Goal: Information Seeking & Learning: Learn about a topic

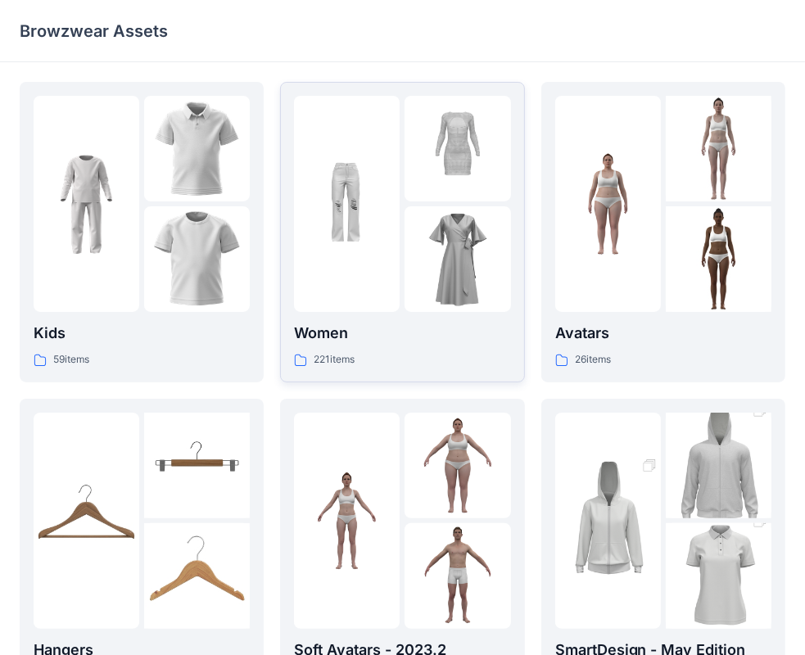
click at [347, 249] on img at bounding box center [347, 205] width 106 height 106
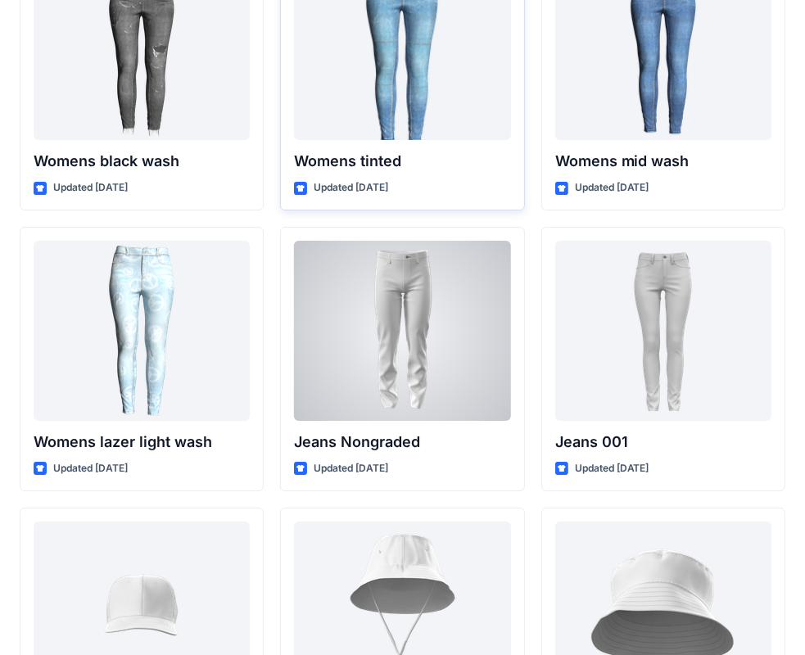
scroll to position [11612, 0]
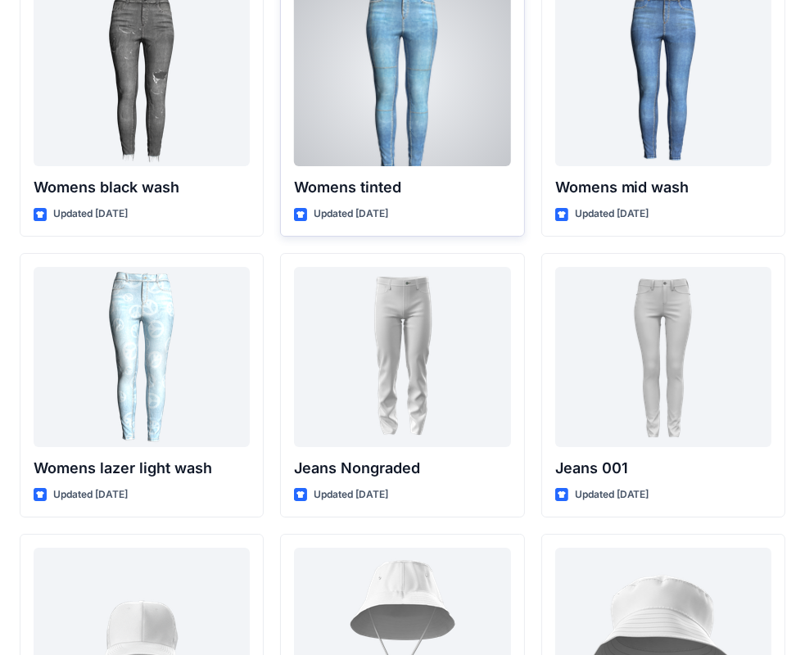
click at [472, 166] on div "Womens tinted Updated 9 months ago" at bounding box center [402, 104] width 244 height 265
click at [430, 111] on div at bounding box center [402, 76] width 216 height 180
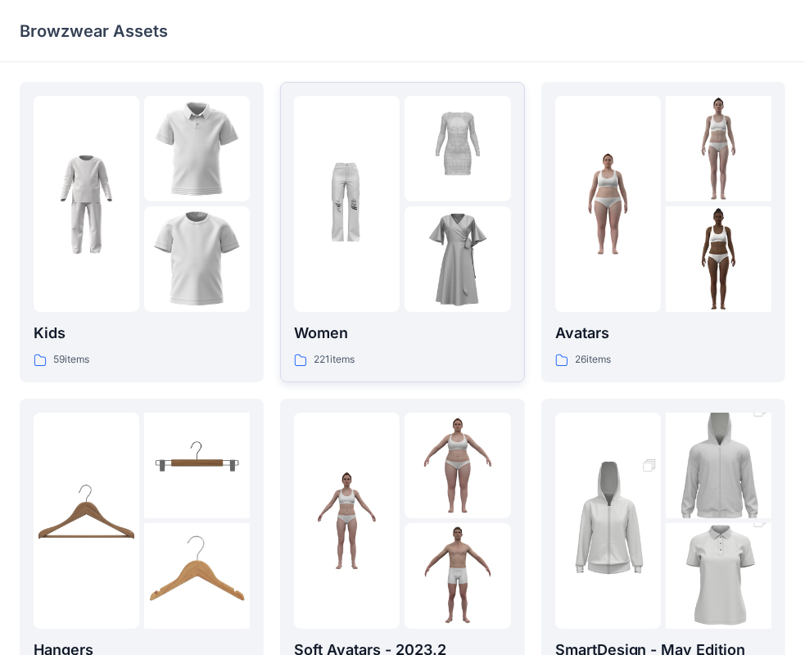
click at [403, 217] on div at bounding box center [402, 204] width 216 height 216
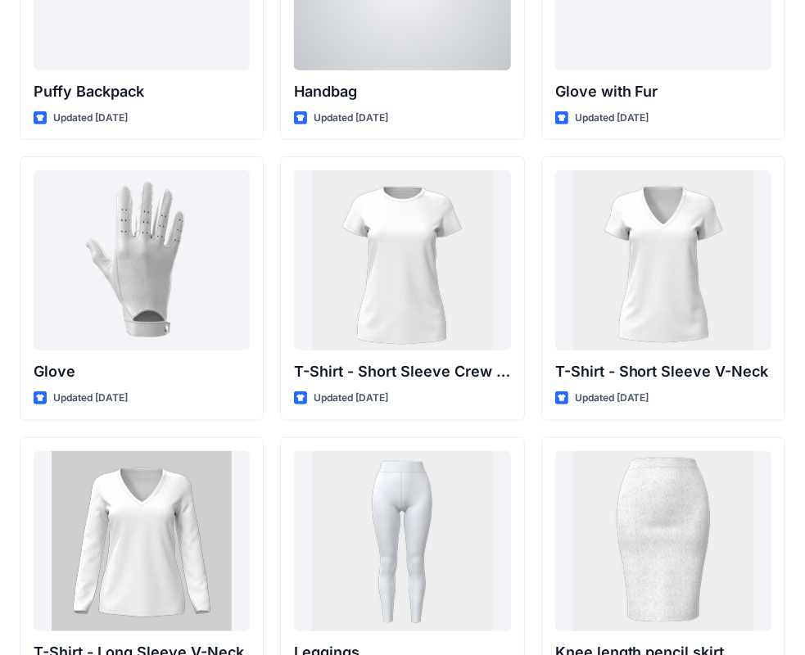
scroll to position [12898, 0]
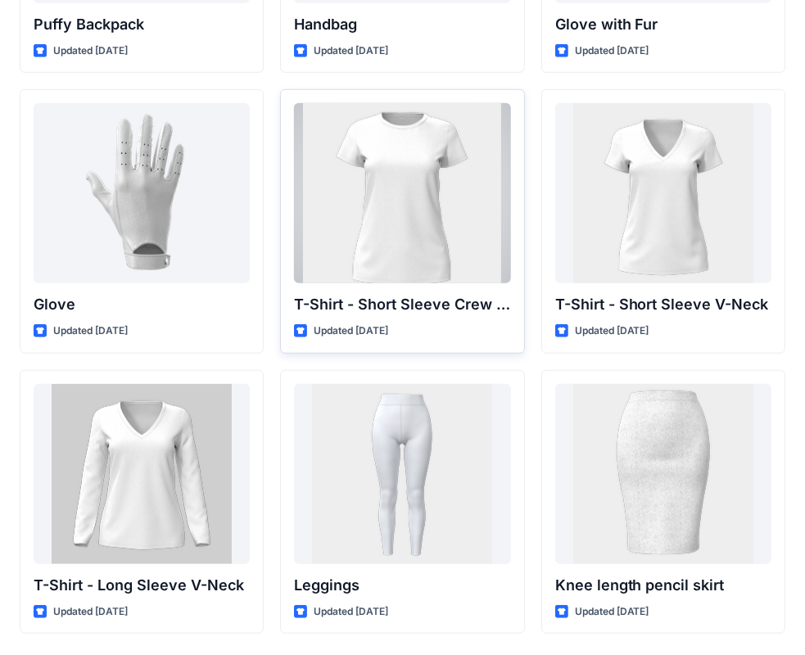
click at [477, 219] on div at bounding box center [402, 193] width 216 height 180
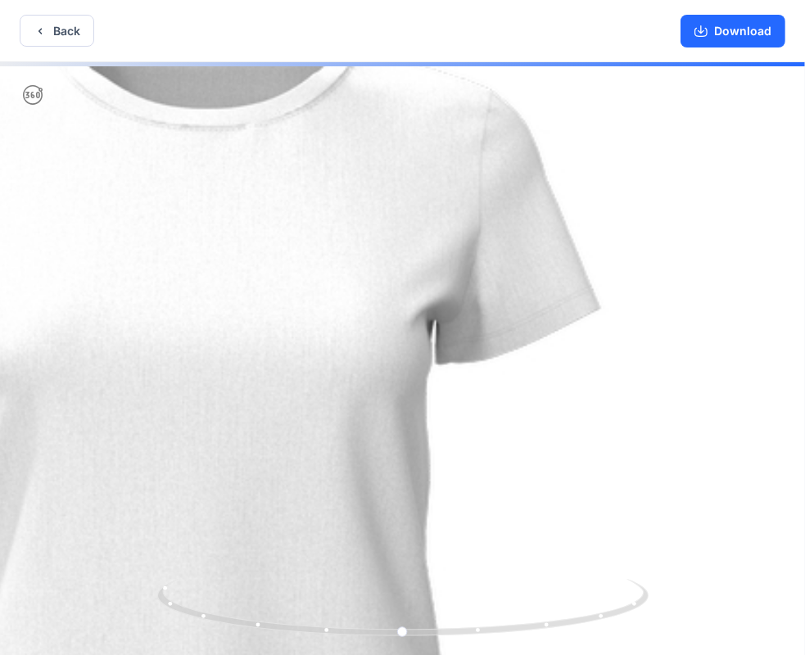
drag, startPoint x: 583, startPoint y: 203, endPoint x: 386, endPoint y: 328, distance: 233.8
click at [364, 357] on img at bounding box center [202, 518] width 1205 height 1205
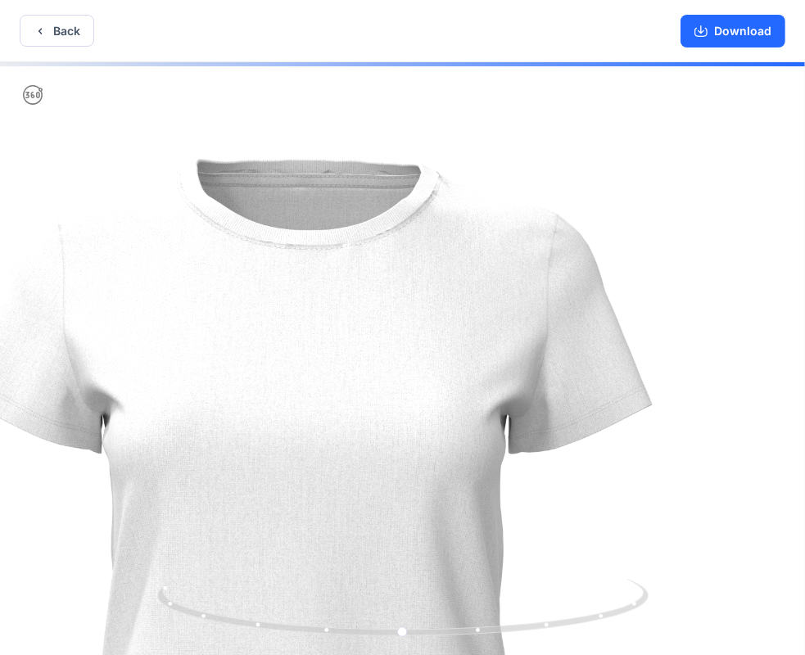
drag, startPoint x: 385, startPoint y: 252, endPoint x: 426, endPoint y: 396, distance: 149.8
click at [445, 427] on img at bounding box center [305, 588] width 1052 height 1052
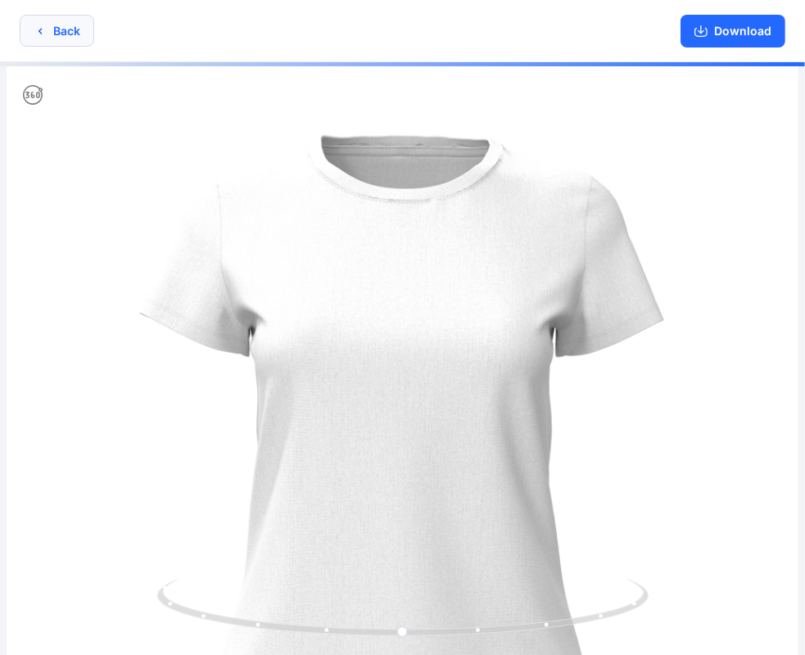
click at [29, 16] on button "Back" at bounding box center [57, 31] width 75 height 32
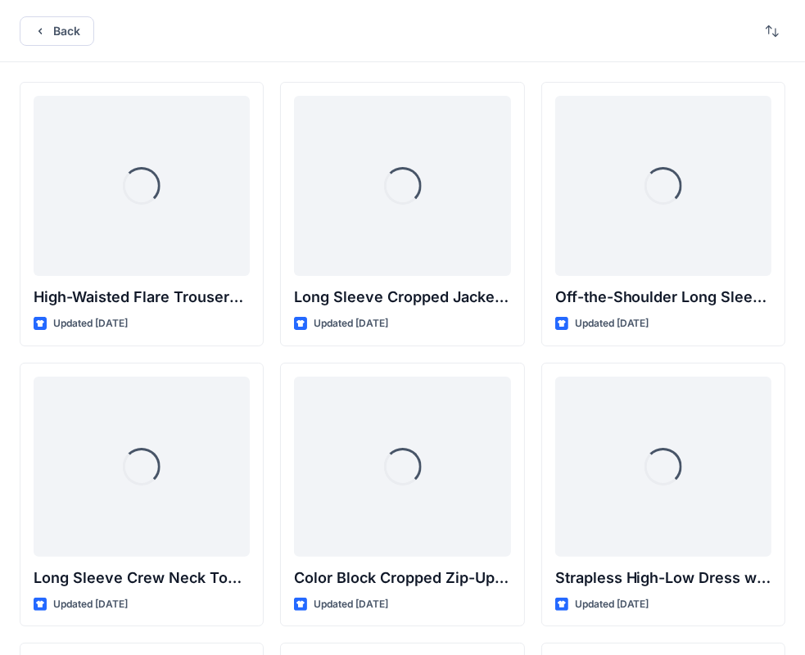
scroll to position [12898, 0]
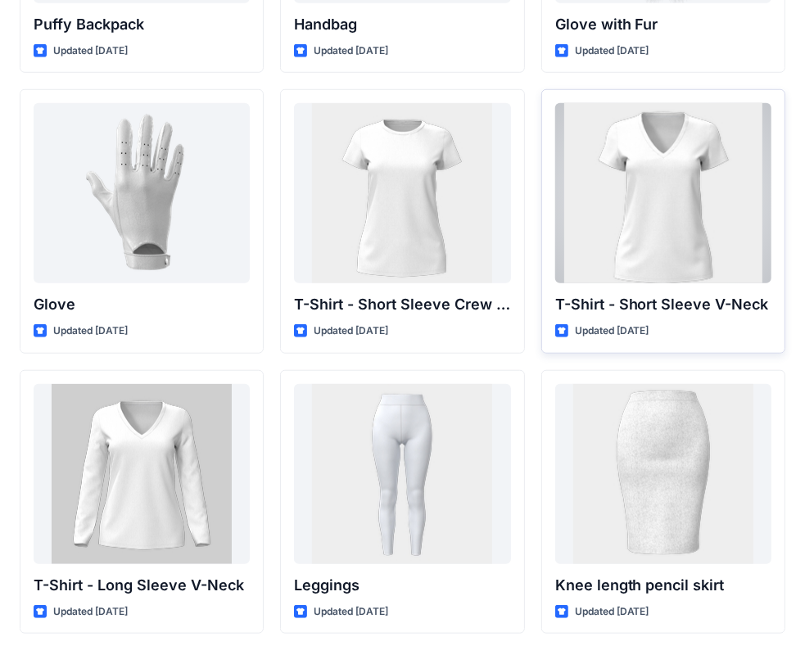
click at [701, 250] on div at bounding box center [663, 193] width 216 height 180
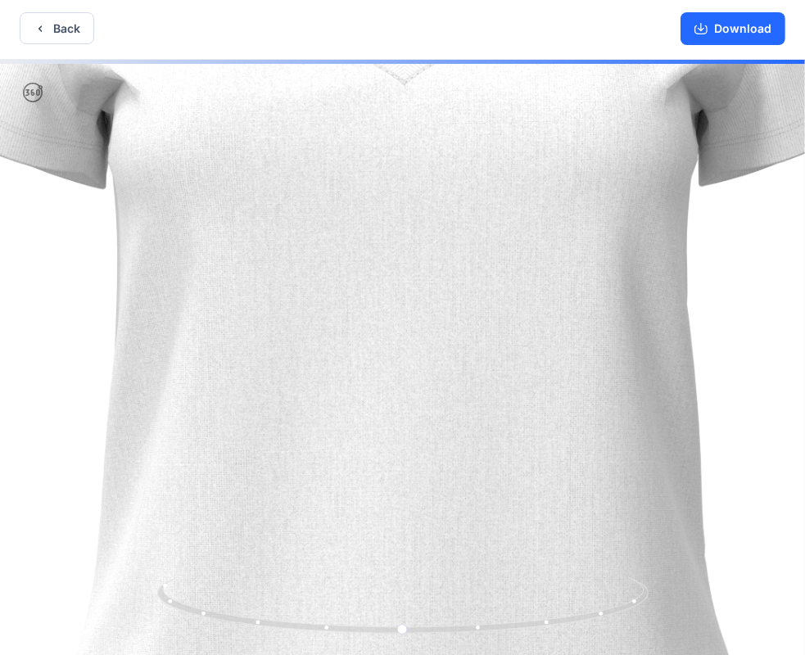
scroll to position [3, 0]
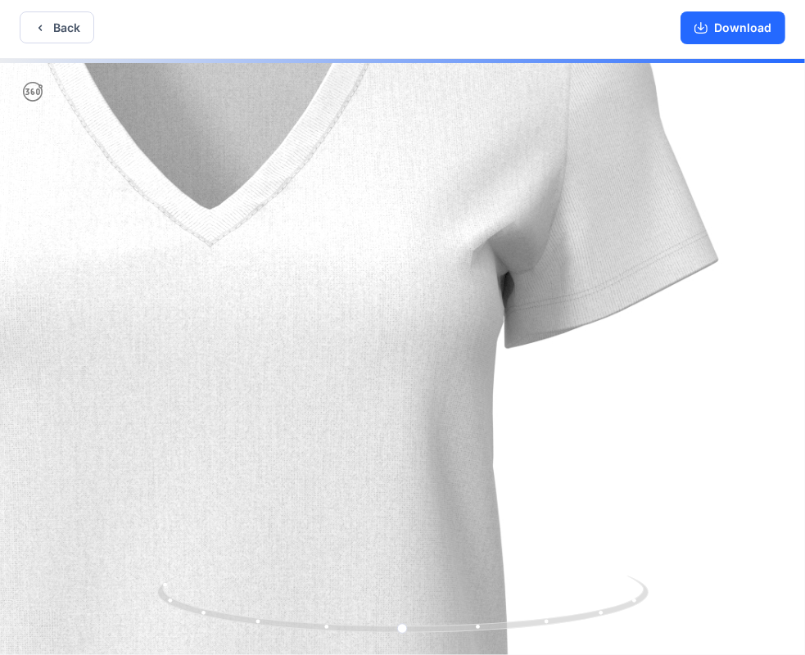
drag, startPoint x: 623, startPoint y: 234, endPoint x: 428, endPoint y: 399, distance: 255.1
click at [428, 399] on img at bounding box center [208, 520] width 1552 height 1552
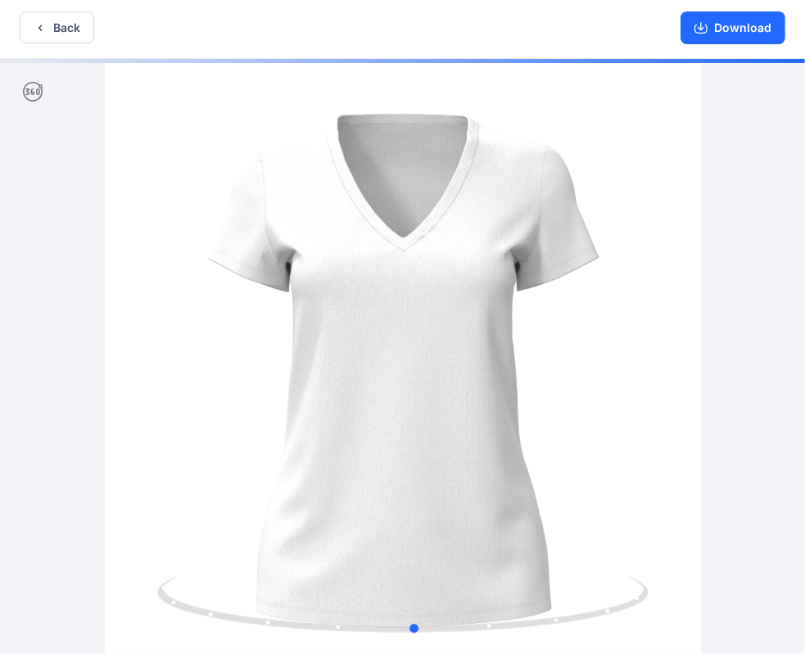
drag, startPoint x: 429, startPoint y: 348, endPoint x: 441, endPoint y: 269, distance: 80.3
click at [441, 269] on div at bounding box center [402, 357] width 805 height 596
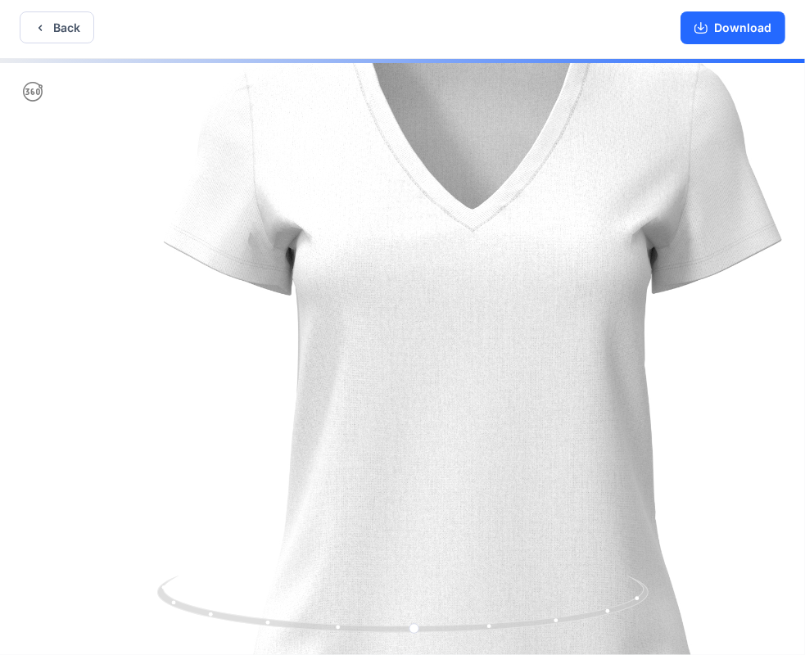
drag, startPoint x: 433, startPoint y: 542, endPoint x: 642, endPoint y: 485, distance: 216.6
click at [642, 485] on img at bounding box center [471, 397] width 943 height 943
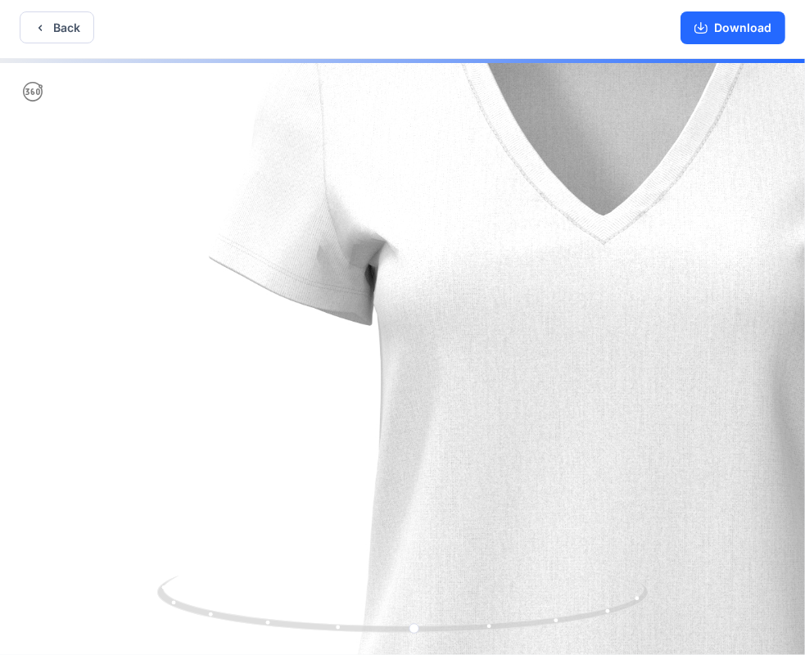
drag, startPoint x: 413, startPoint y: 296, endPoint x: 537, endPoint y: 324, distance: 127.6
click at [537, 324] on img at bounding box center [602, 456] width 1205 height 1205
click at [308, 309] on img at bounding box center [602, 456] width 1205 height 1205
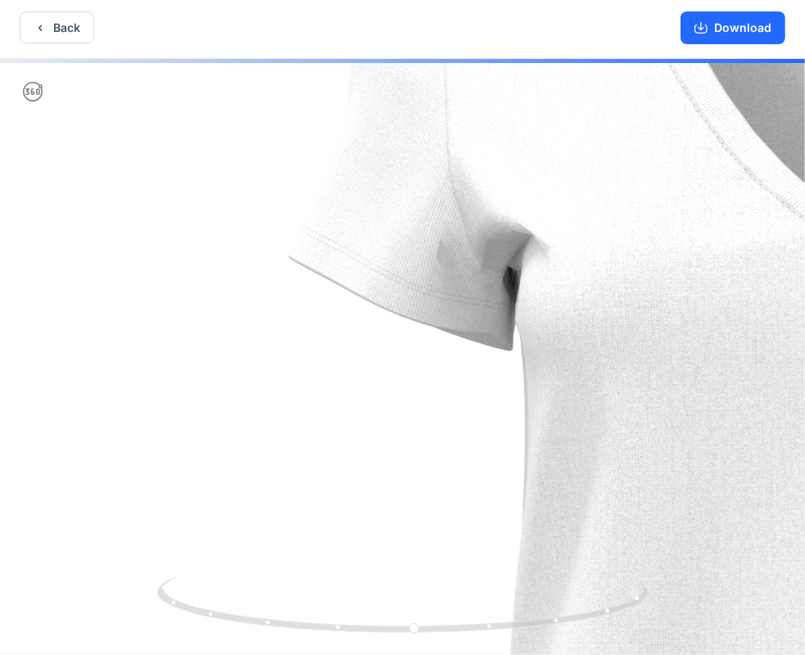
drag, startPoint x: 436, startPoint y: 324, endPoint x: 485, endPoint y: 331, distance: 49.6
click at [52, 22] on button "Back" at bounding box center [57, 27] width 75 height 32
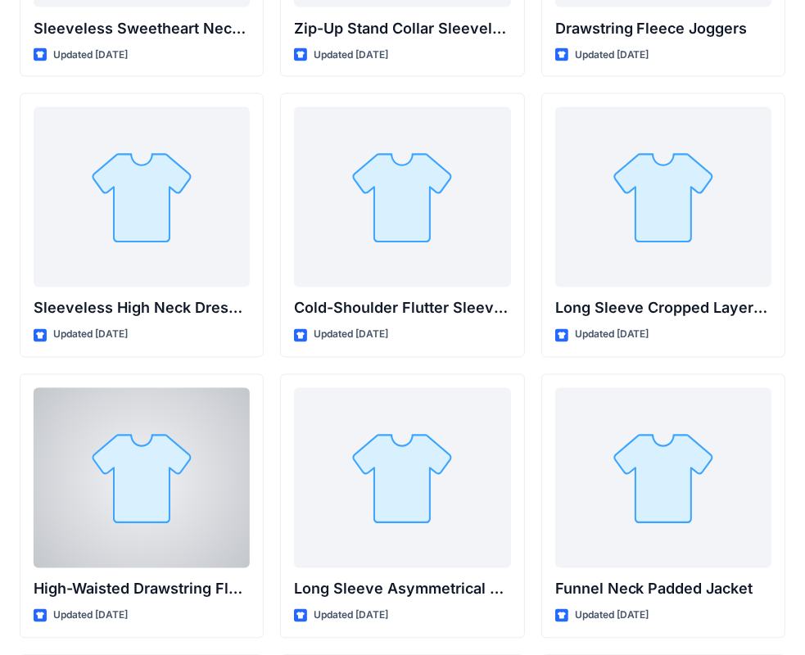
scroll to position [5936, 0]
